Goal: Task Accomplishment & Management: Use online tool/utility

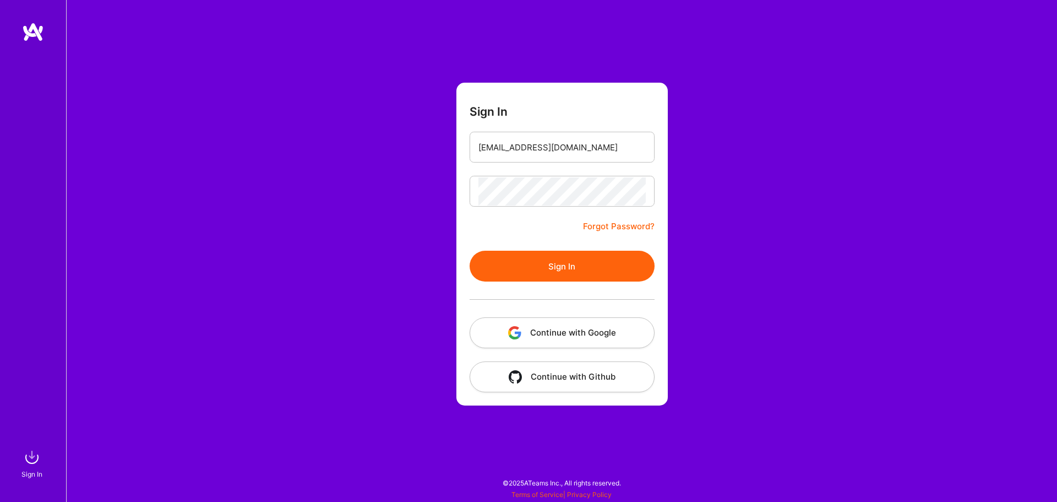
click at [374, 271] on div "Sign In [EMAIL_ADDRESS][DOMAIN_NAME] Forgot Password? Sign In Continue with Goo…" at bounding box center [561, 251] width 991 height 502
click at [507, 268] on button "Sign In" at bounding box center [562, 266] width 185 height 31
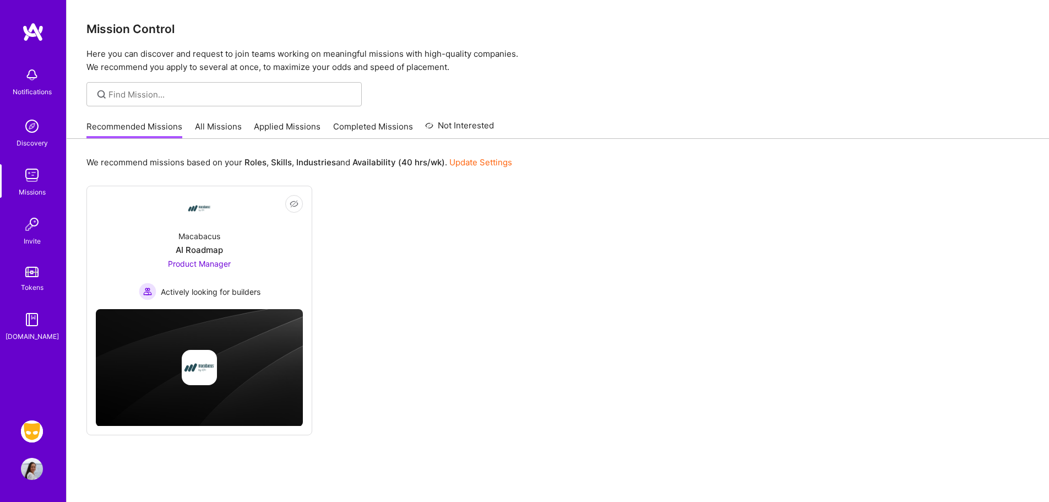
click at [24, 434] on img at bounding box center [32, 431] width 22 height 22
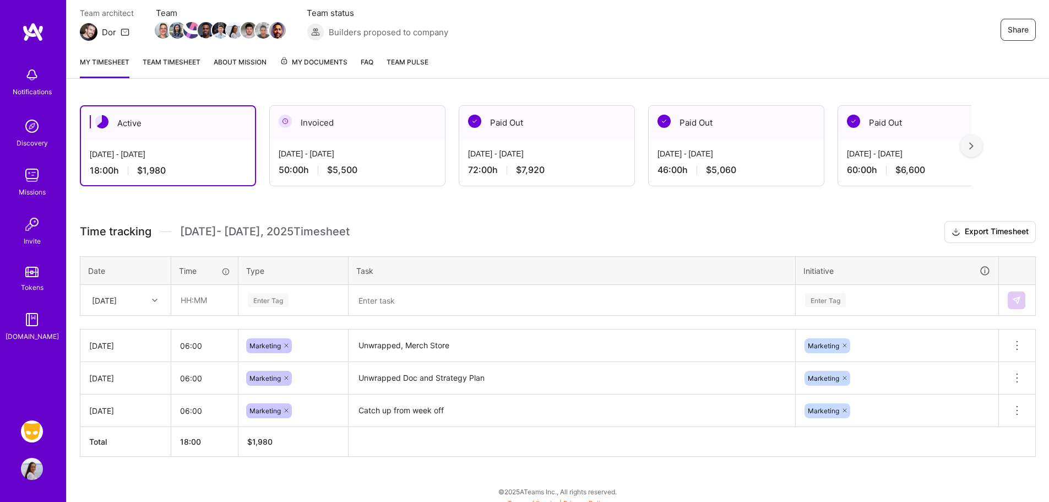
scroll to position [106, 0]
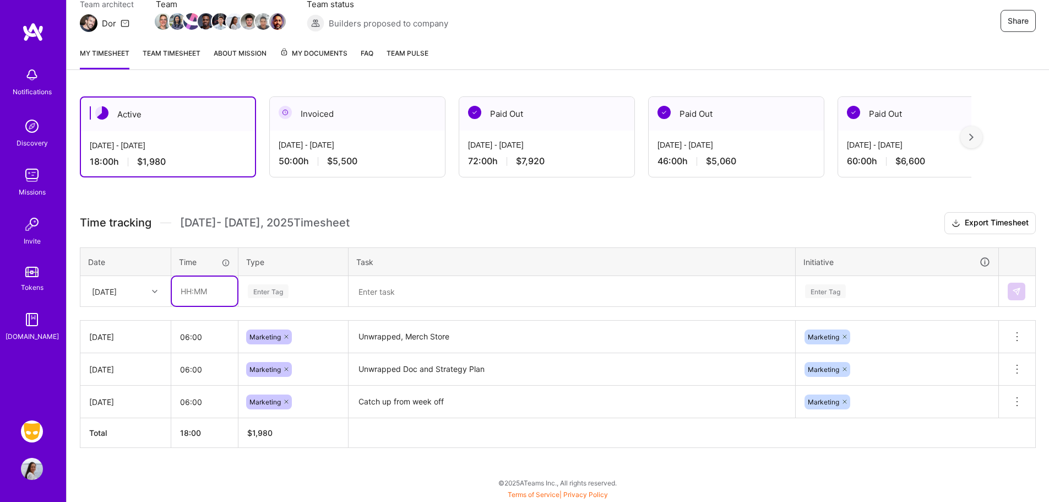
click at [222, 284] on input "text" at bounding box center [205, 290] width 66 height 29
type input "06:00"
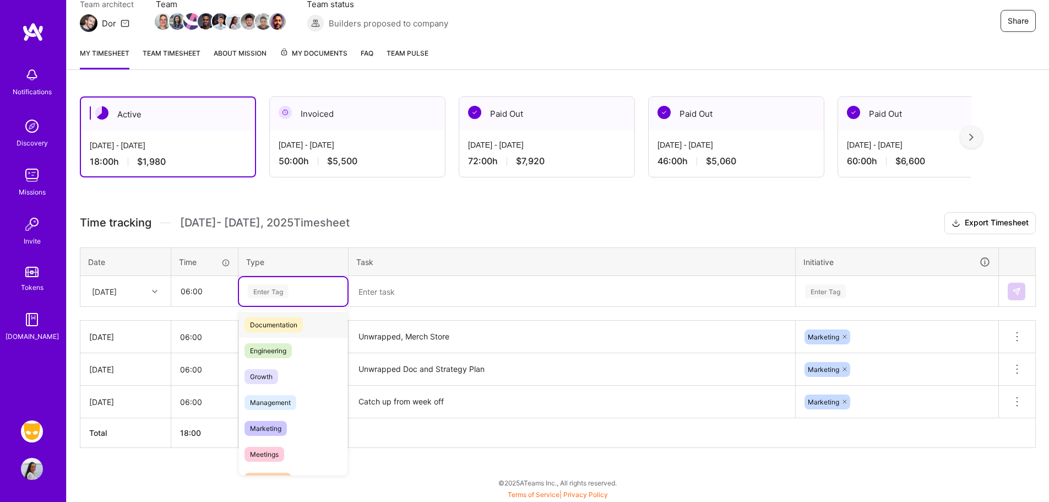
scroll to position [64, 0]
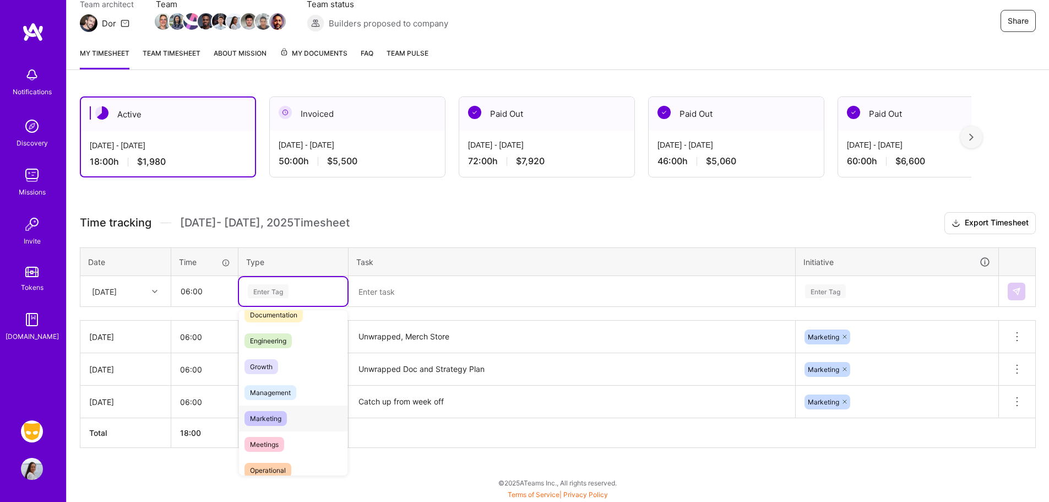
click at [281, 412] on span "Marketing" at bounding box center [266, 418] width 42 height 15
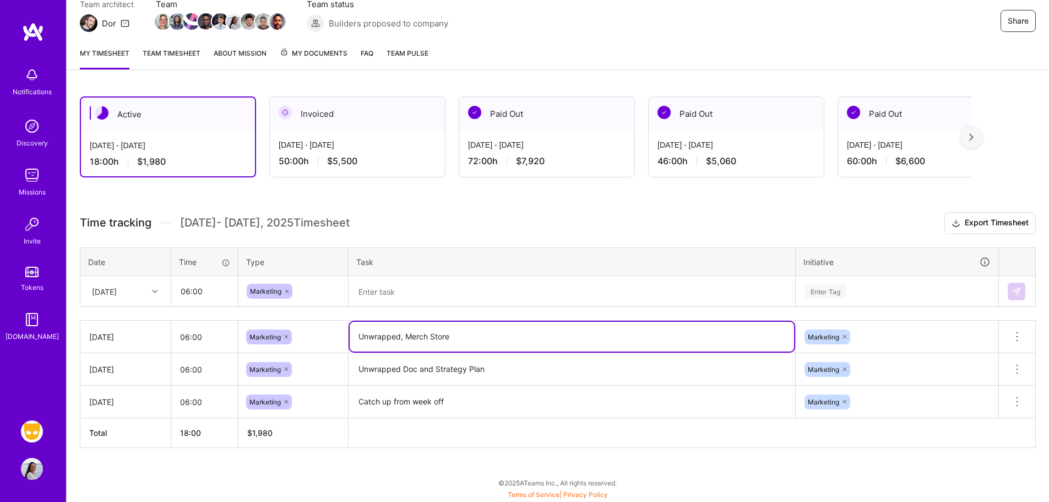
drag, startPoint x: 477, startPoint y: 338, endPoint x: 339, endPoint y: 334, distance: 137.7
click at [331, 336] on tr "[DATE] 06:00 Marketing Unwrapped, Merch Store Marketing Delete row" at bounding box center [557, 336] width 955 height 32
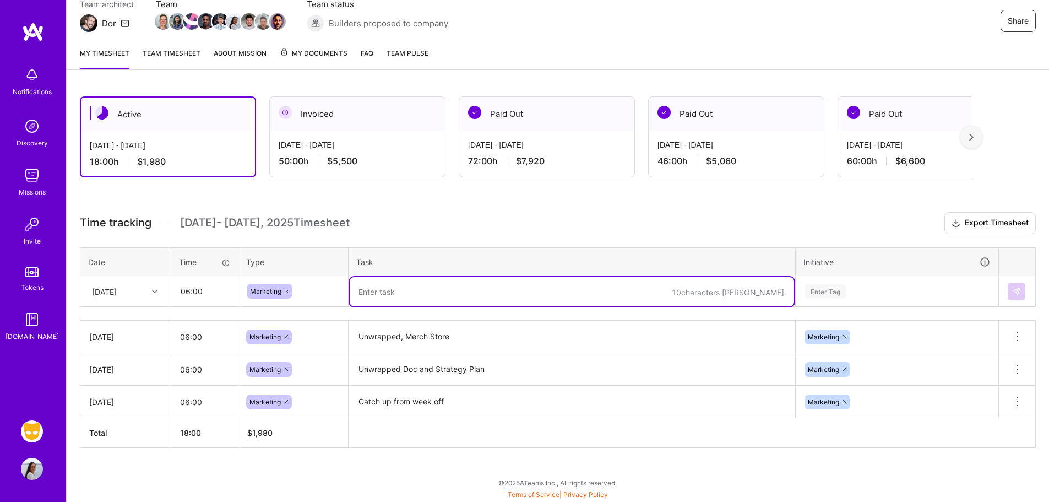
click at [376, 293] on textarea at bounding box center [572, 291] width 444 height 29
paste textarea "Unwrapped, Merch Store"
type textarea "Unwrapped, Merch Store, Bus Analytics Wrap"
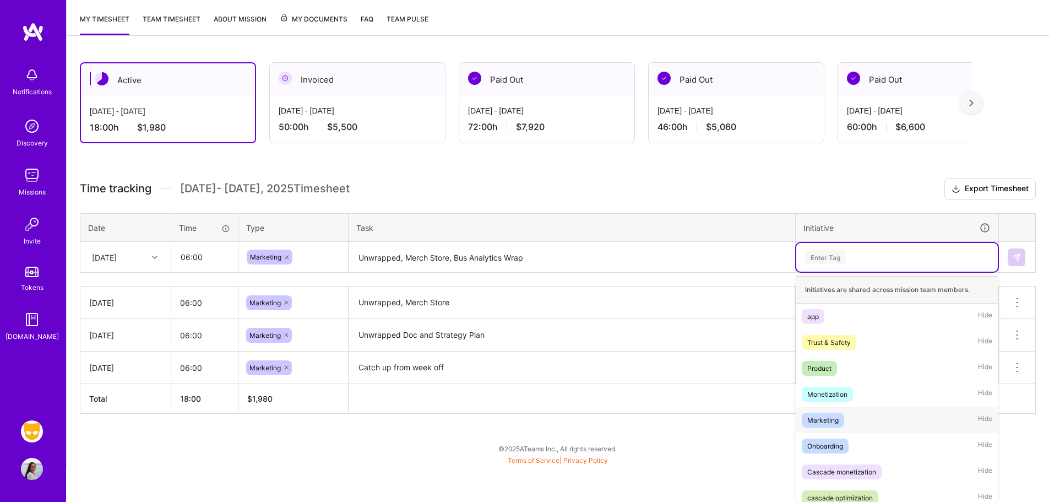
click at [824, 425] on div "Marketing" at bounding box center [822, 420] width 31 height 12
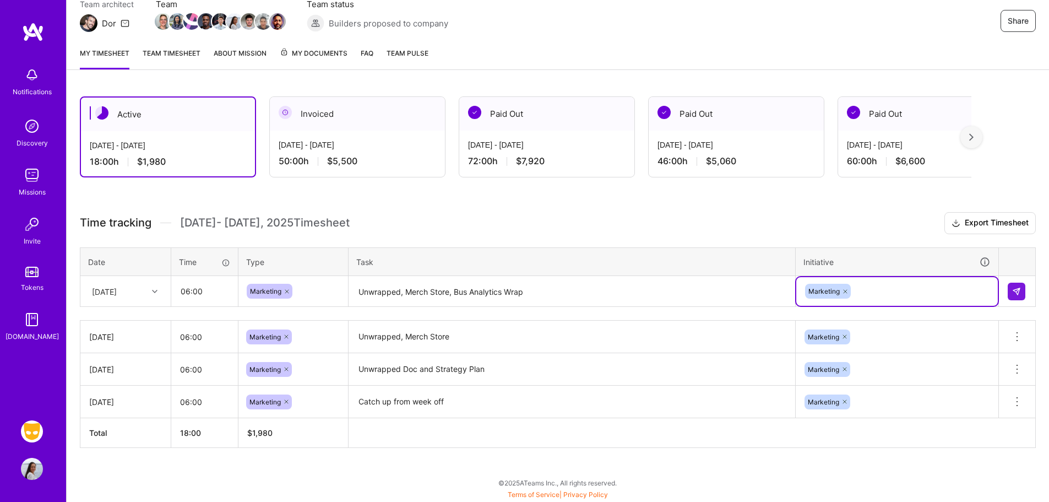
scroll to position [106, 0]
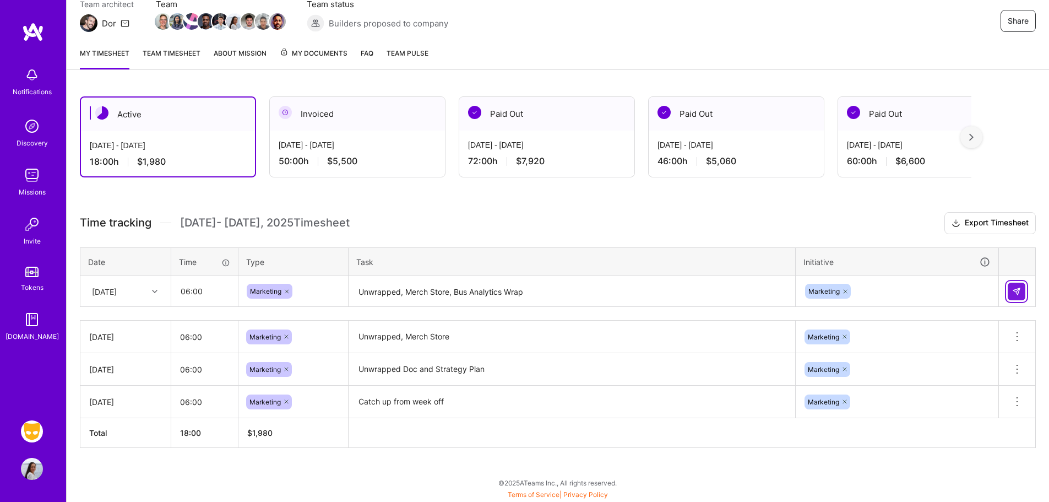
click at [1012, 290] on button at bounding box center [1017, 292] width 18 height 18
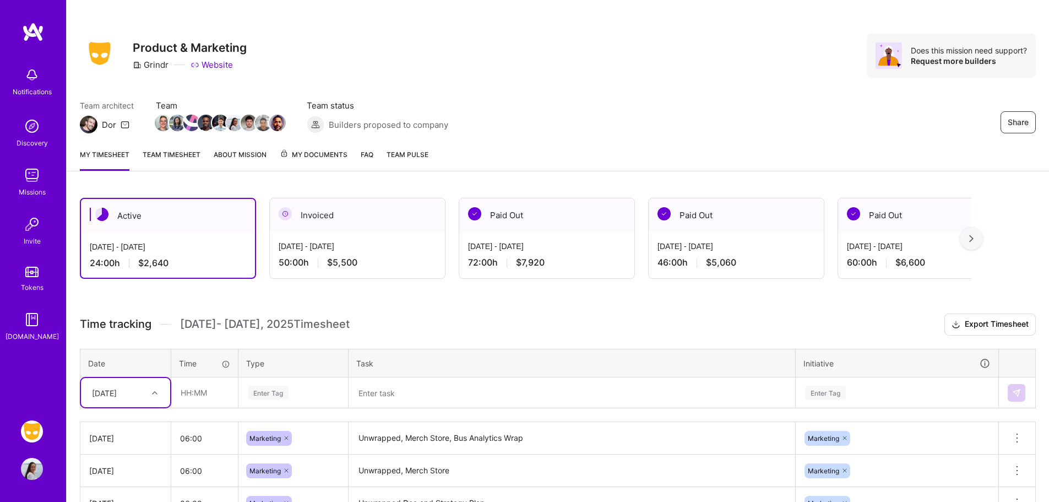
scroll to position [4, 0]
click at [149, 148] on div "My timesheet Team timesheet About Mission My Documents FAQ Team Pulse" at bounding box center [558, 156] width 982 height 31
click at [158, 157] on link "Team timesheet" at bounding box center [172, 161] width 58 height 22
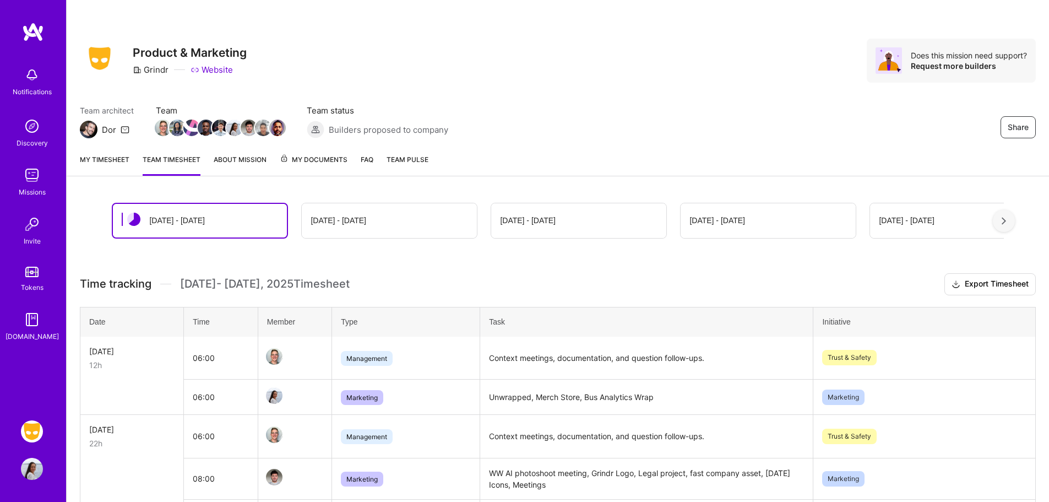
click at [117, 166] on link "My timesheet" at bounding box center [105, 165] width 50 height 22
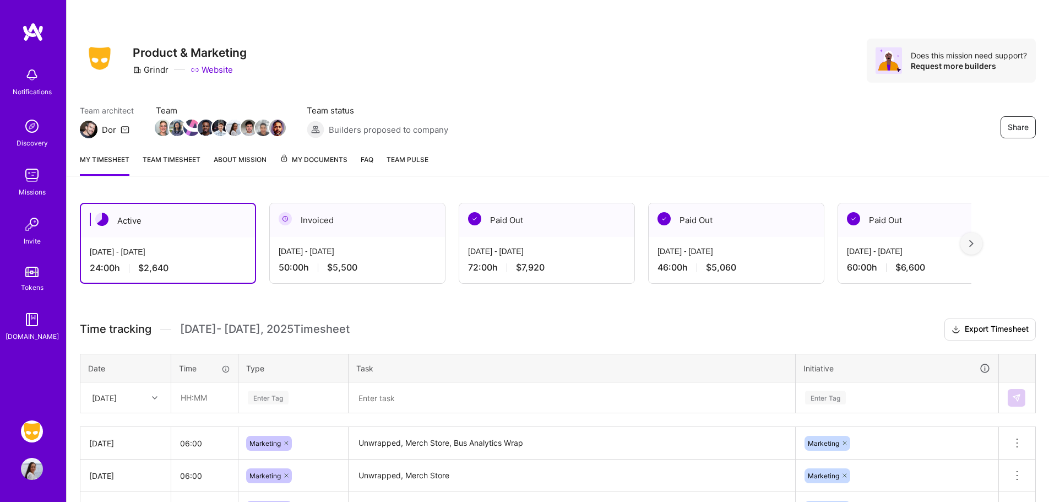
click at [618, 328] on h3 "Time tracking [DATE] - [DATE] Timesheet Export Timesheet" at bounding box center [558, 329] width 956 height 22
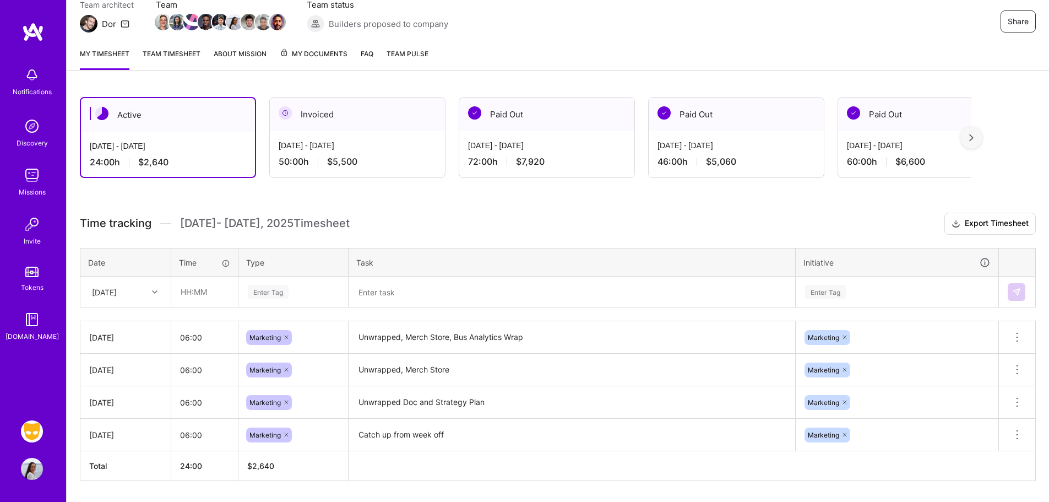
scroll to position [111, 0]
